Goal: Information Seeking & Learning: Understand process/instructions

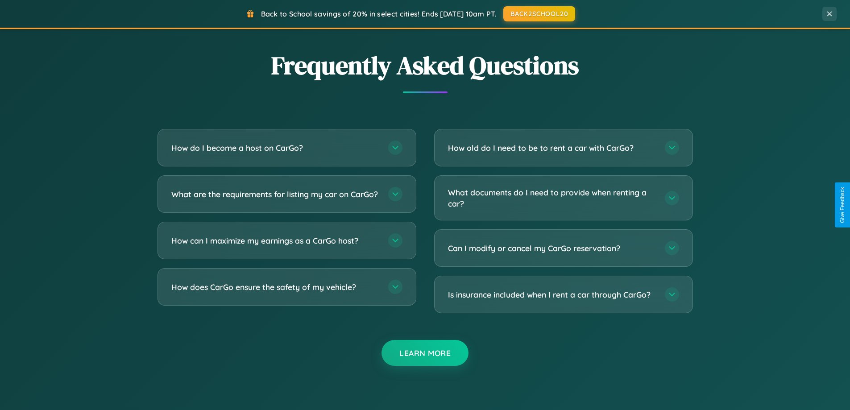
scroll to position [1718, 0]
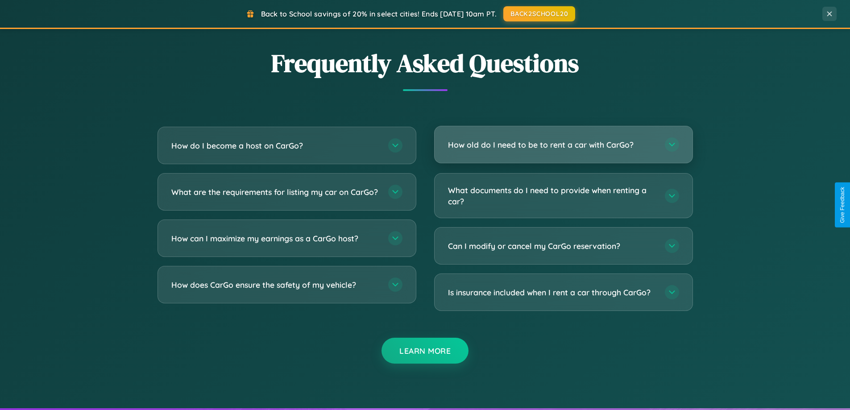
click at [563, 145] on h3 "How old do I need to be to rent a car with CarGo?" at bounding box center [552, 144] width 208 height 11
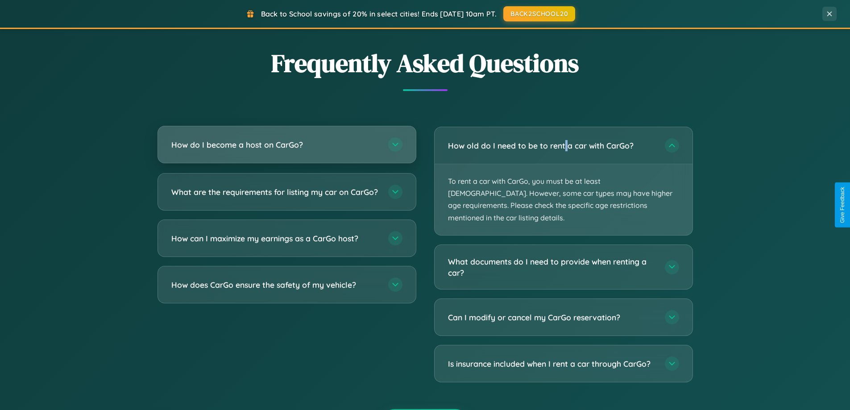
click at [287, 145] on h3 "How do I become a host on CarGo?" at bounding box center [275, 144] width 208 height 11
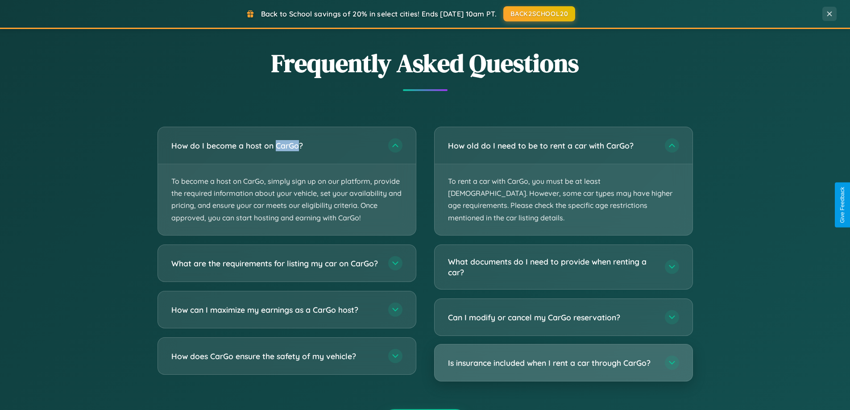
click at [563, 358] on h3 "Is insurance included when I rent a car through CarGo?" at bounding box center [552, 363] width 208 height 11
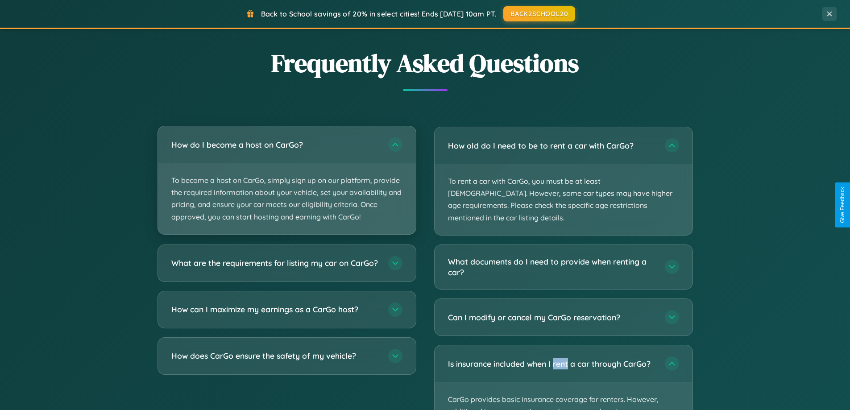
click at [287, 180] on p "To become a host on CarGo, simply sign up on our platform, provide the required…" at bounding box center [287, 198] width 258 height 71
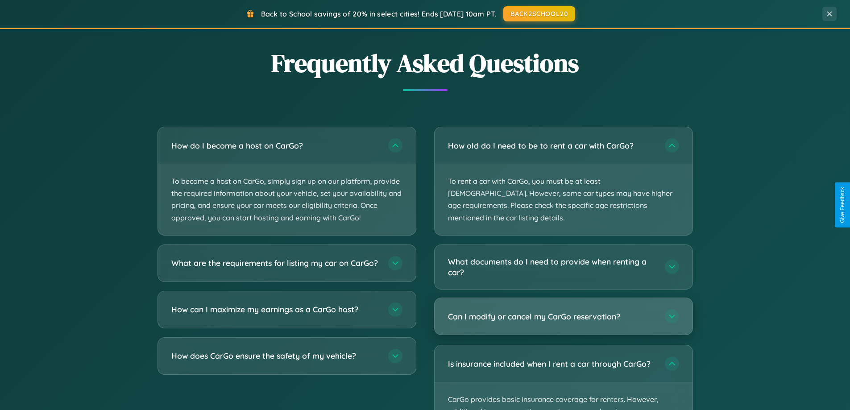
click at [563, 311] on h3 "Can I modify or cancel my CarGo reservation?" at bounding box center [552, 316] width 208 height 11
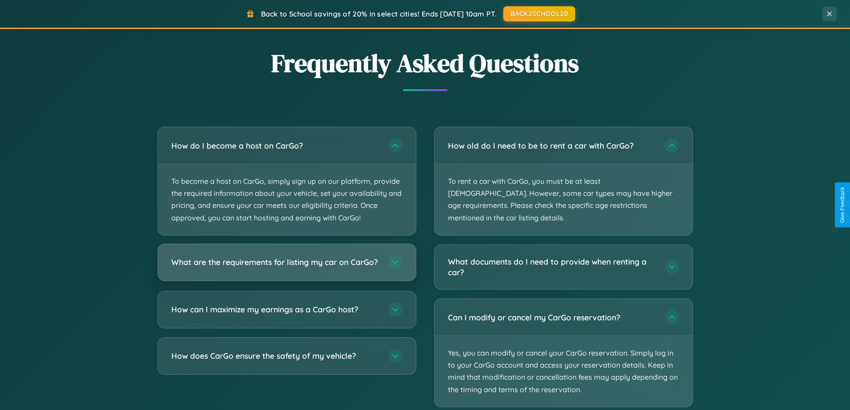
click at [287, 266] on h3 "What are the requirements for listing my car on CarGo?" at bounding box center [275, 262] width 208 height 11
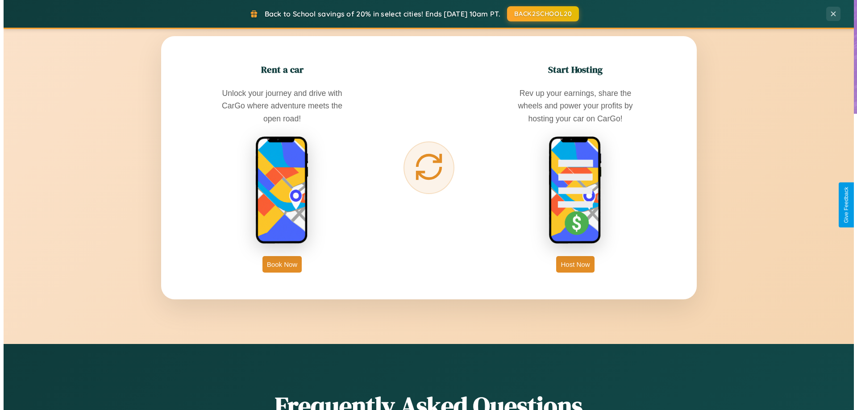
scroll to position [0, 0]
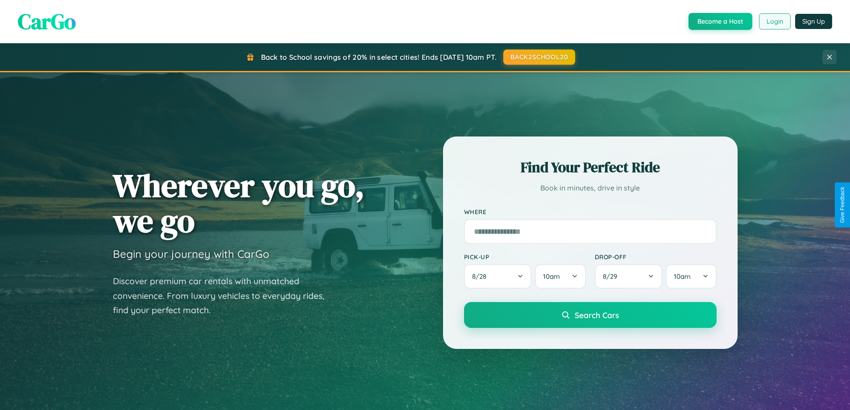
click at [774, 21] on button "Login" at bounding box center [775, 21] width 32 height 16
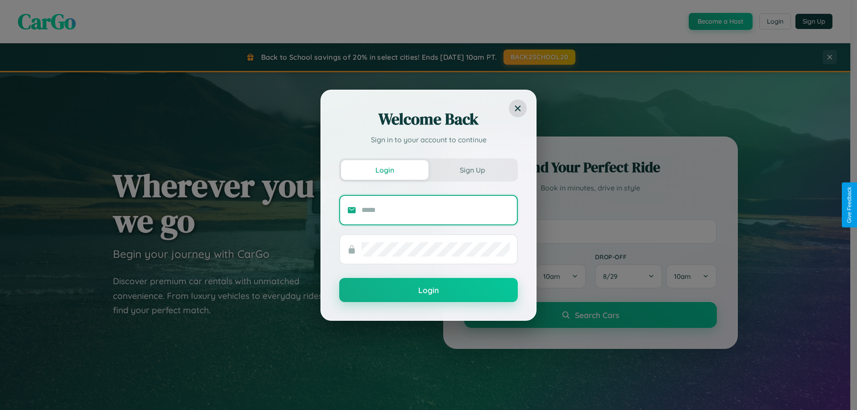
click at [436, 210] on input "text" at bounding box center [436, 210] width 148 height 14
type input "**********"
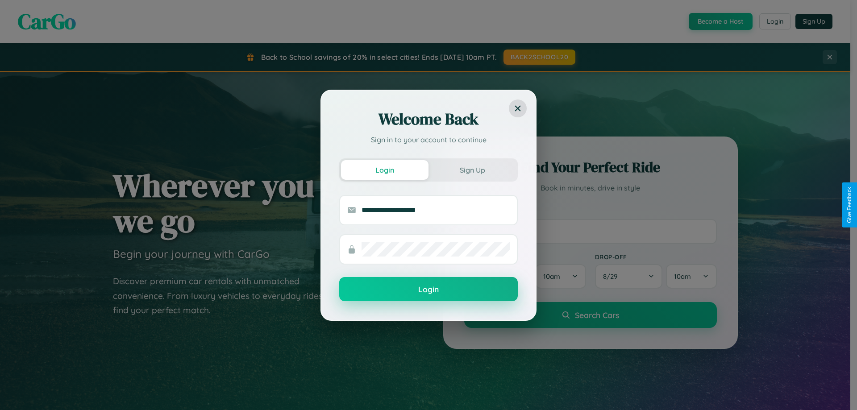
click at [429, 290] on button "Login" at bounding box center [428, 289] width 179 height 24
click at [539, 57] on div "Welcome Back Sign in to your account to continue Login Sign Up Login" at bounding box center [428, 205] width 857 height 410
